Goal: Task Accomplishment & Management: Manage account settings

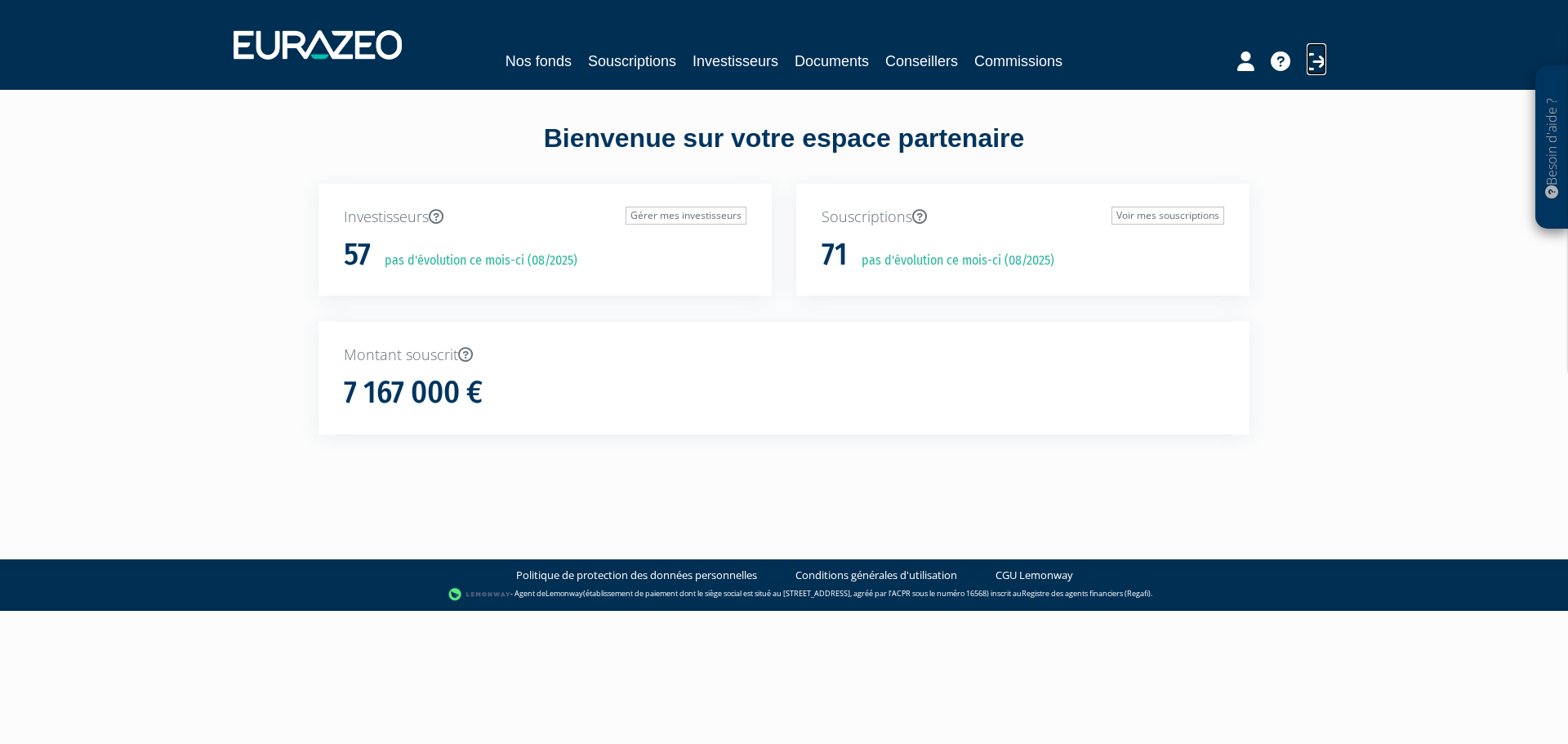
click at [1312, 62] on icon at bounding box center [1317, 61] width 20 height 20
click at [1143, 215] on link "Voir mes souscriptions" at bounding box center [1169, 216] width 113 height 18
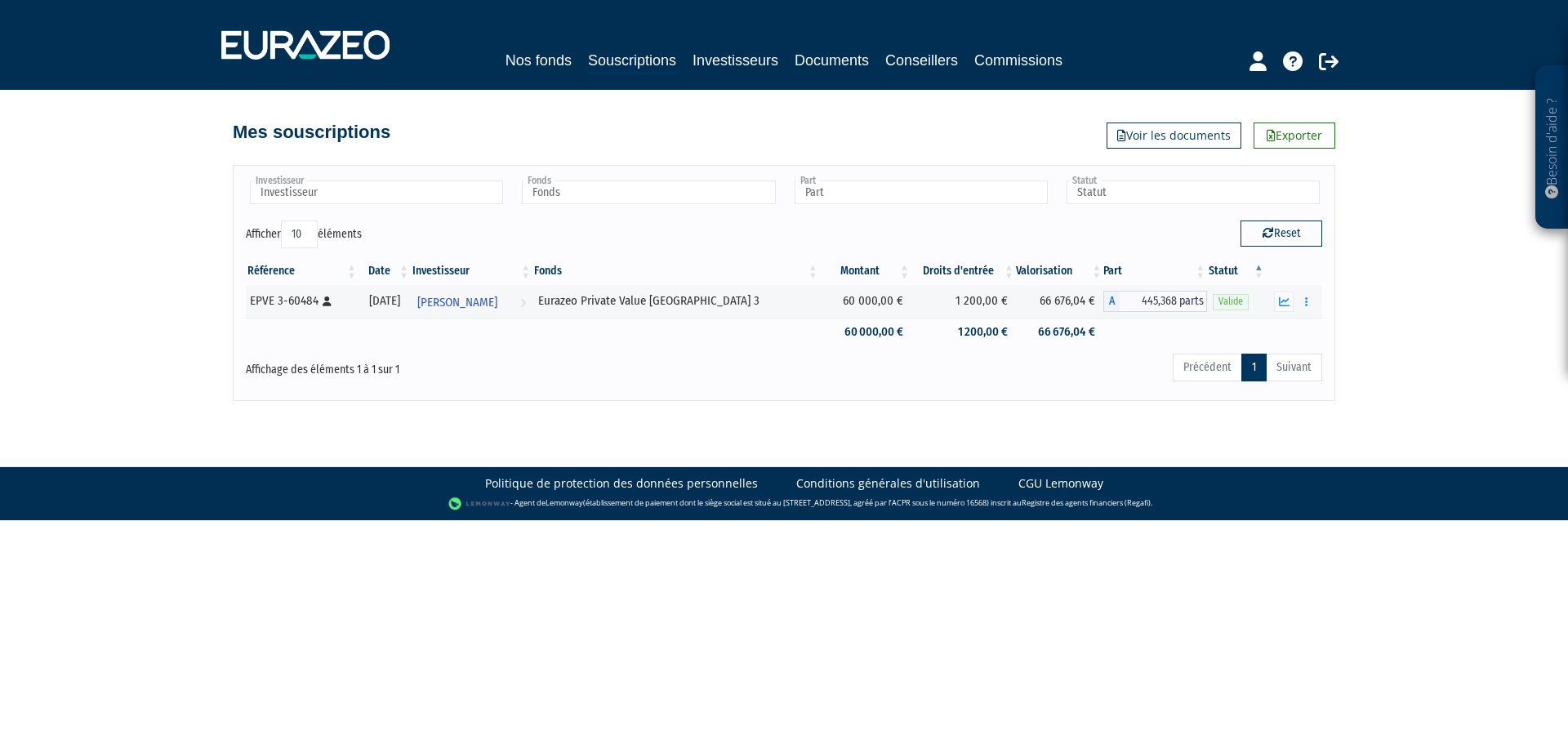
drag, startPoint x: 745, startPoint y: 418, endPoint x: 842, endPoint y: 255, distance: 189.7
click at [745, 417] on body "Besoin d'aide ? × J'ai besoin d'aide Si vous avez une question à propos du fonc…" at bounding box center [784, 260] width 1568 height 520
